Goal: Task Accomplishment & Management: Manage account settings

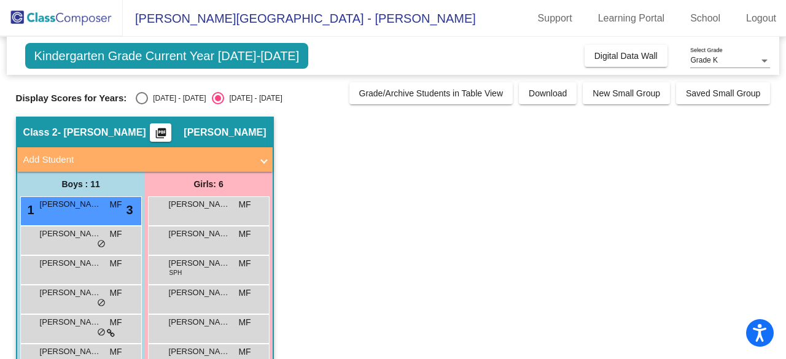
click at [145, 100] on div "Select an option" at bounding box center [142, 98] width 12 height 12
click at [142, 104] on input "[DATE] - [DATE]" at bounding box center [141, 104] width 1 height 1
radio input "true"
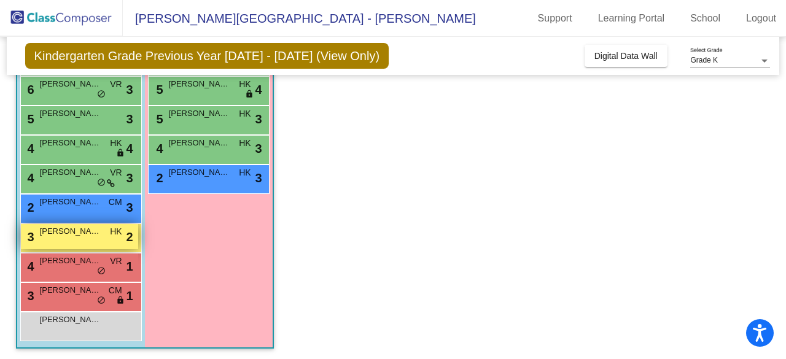
scroll to position [180, 0]
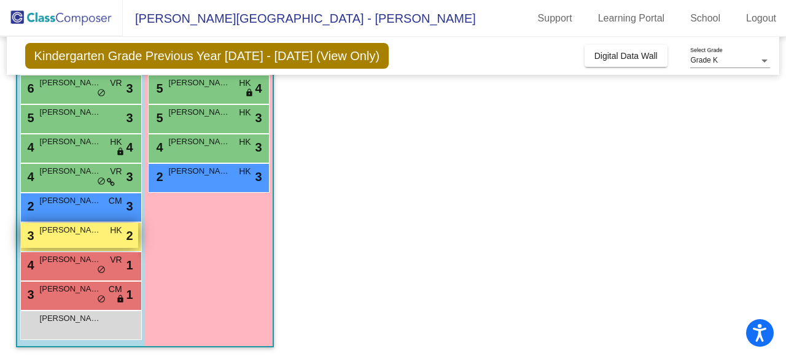
click at [71, 228] on span "[PERSON_NAME]" at bounding box center [70, 230] width 61 height 12
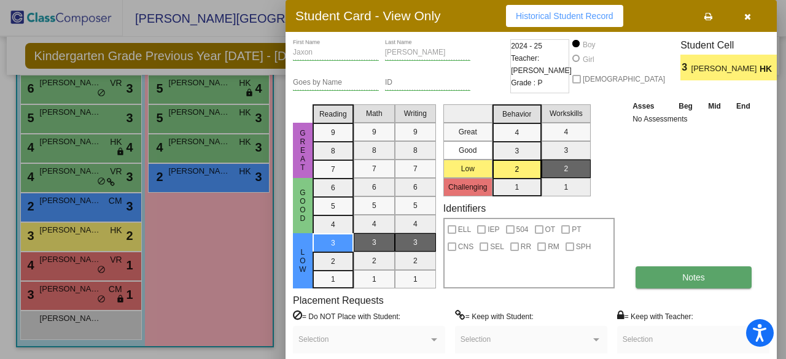
click at [701, 271] on button "Notes" at bounding box center [693, 277] width 116 height 22
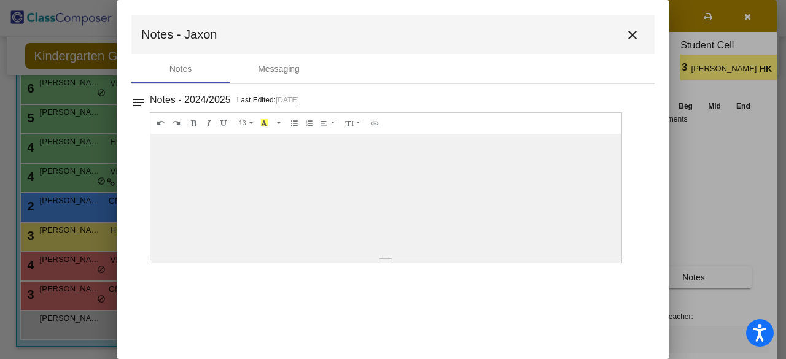
click at [631, 36] on mat-icon "close" at bounding box center [632, 35] width 15 height 15
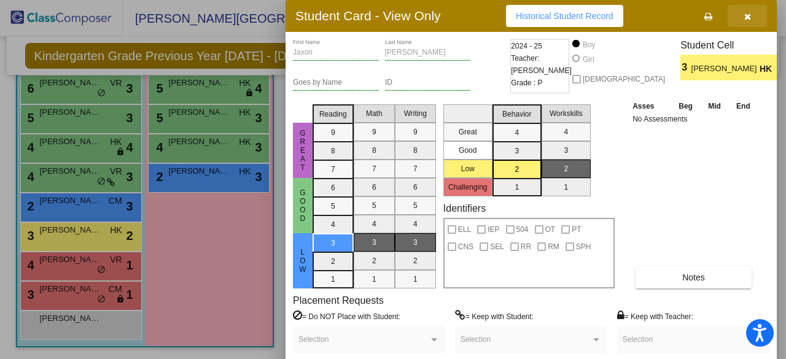
click at [746, 20] on icon "button" at bounding box center [747, 16] width 7 height 9
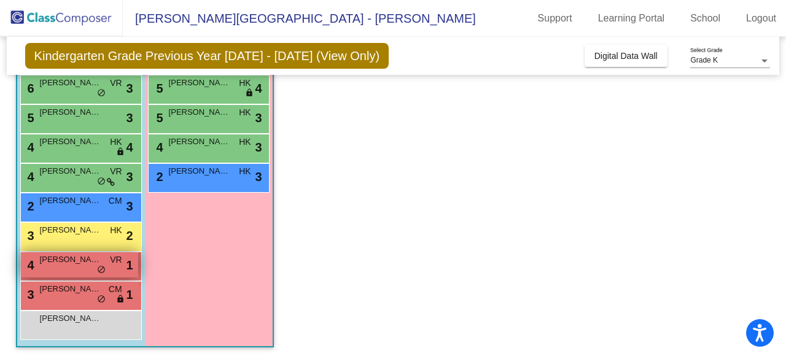
click at [67, 263] on span "[PERSON_NAME]" at bounding box center [70, 260] width 61 height 12
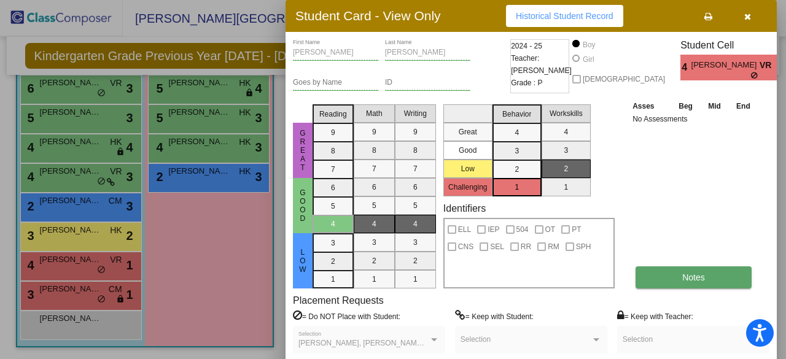
click at [687, 276] on span "Notes" at bounding box center [693, 278] width 23 height 10
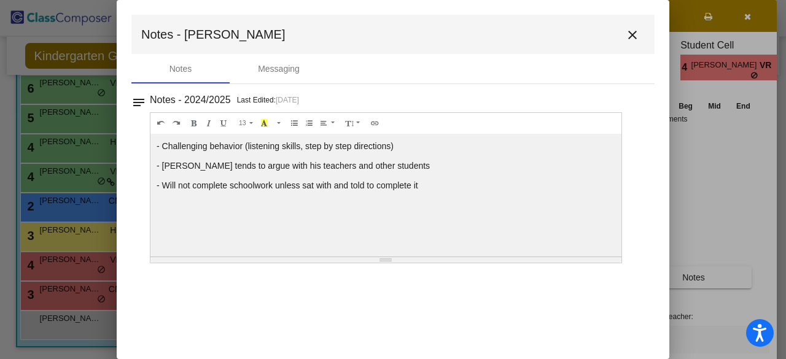
click at [632, 36] on mat-icon "close" at bounding box center [632, 35] width 15 height 15
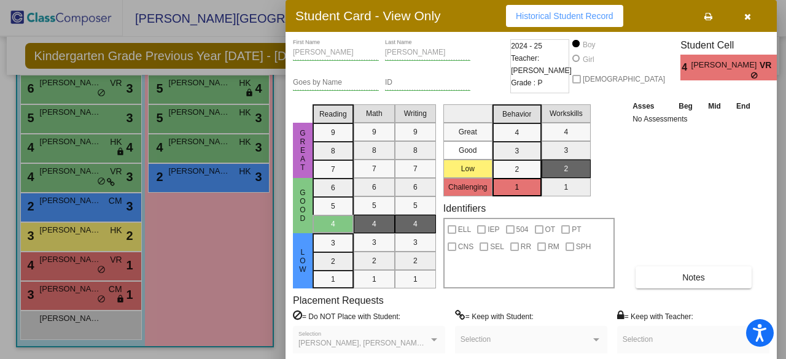
click at [749, 15] on icon "button" at bounding box center [747, 16] width 7 height 9
